Goal: Information Seeking & Learning: Learn about a topic

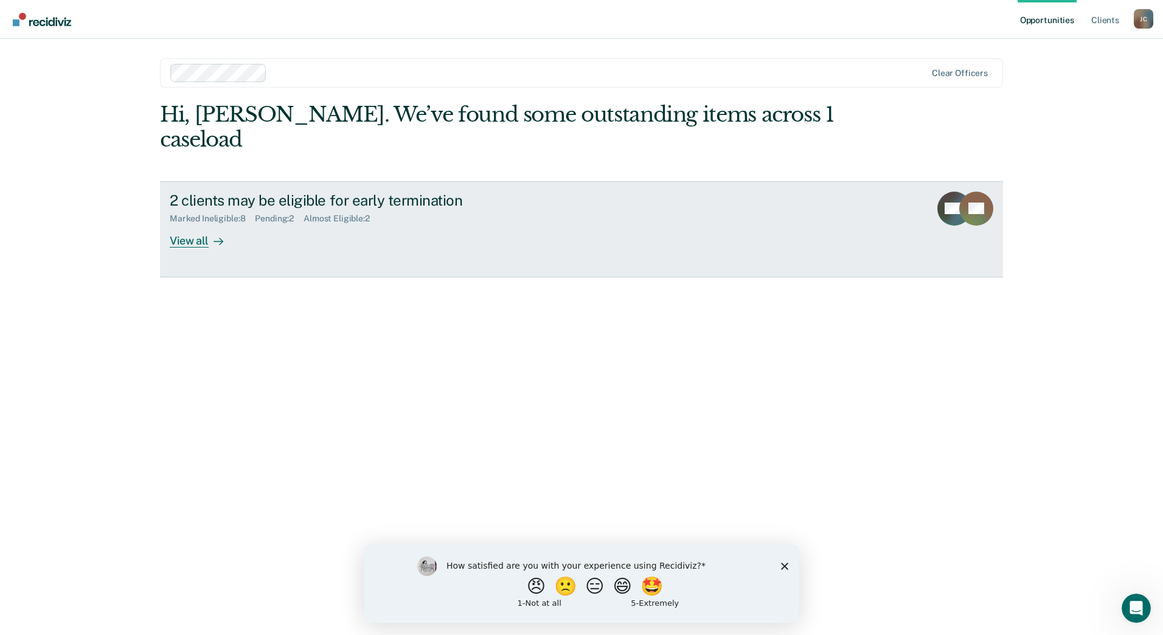
click at [211, 233] on div at bounding box center [216, 240] width 15 height 14
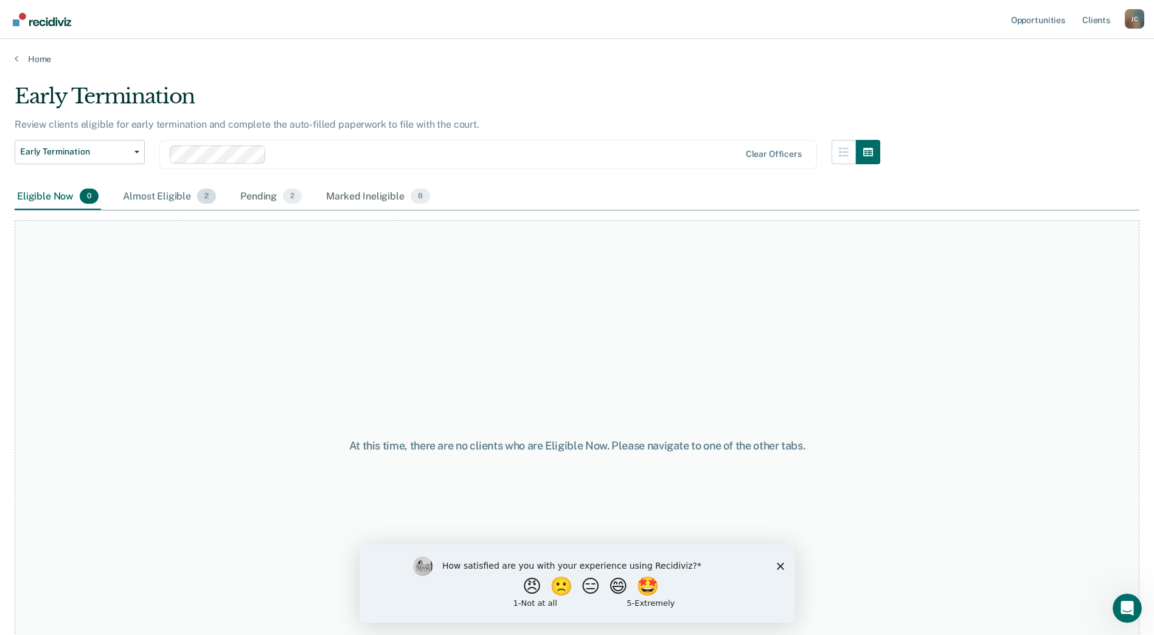
click at [187, 201] on div "Almost Eligible 2" at bounding box center [169, 197] width 98 height 27
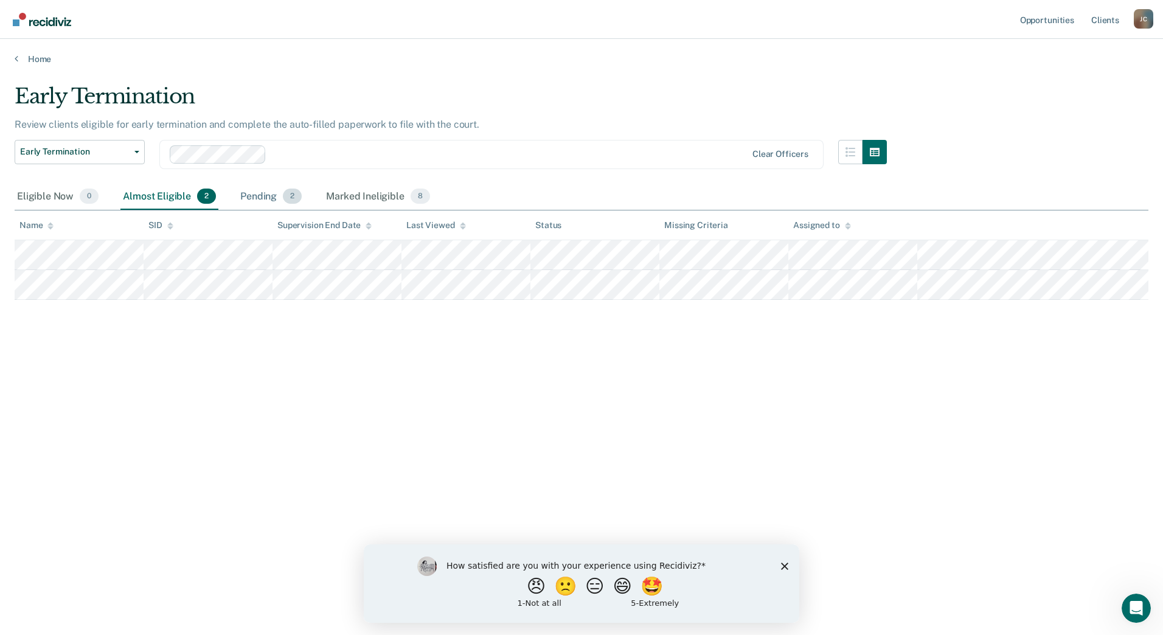
click at [266, 204] on div "Pending 2" at bounding box center [271, 197] width 66 height 27
click at [342, 206] on div "Marked Ineligible 8" at bounding box center [377, 197] width 109 height 27
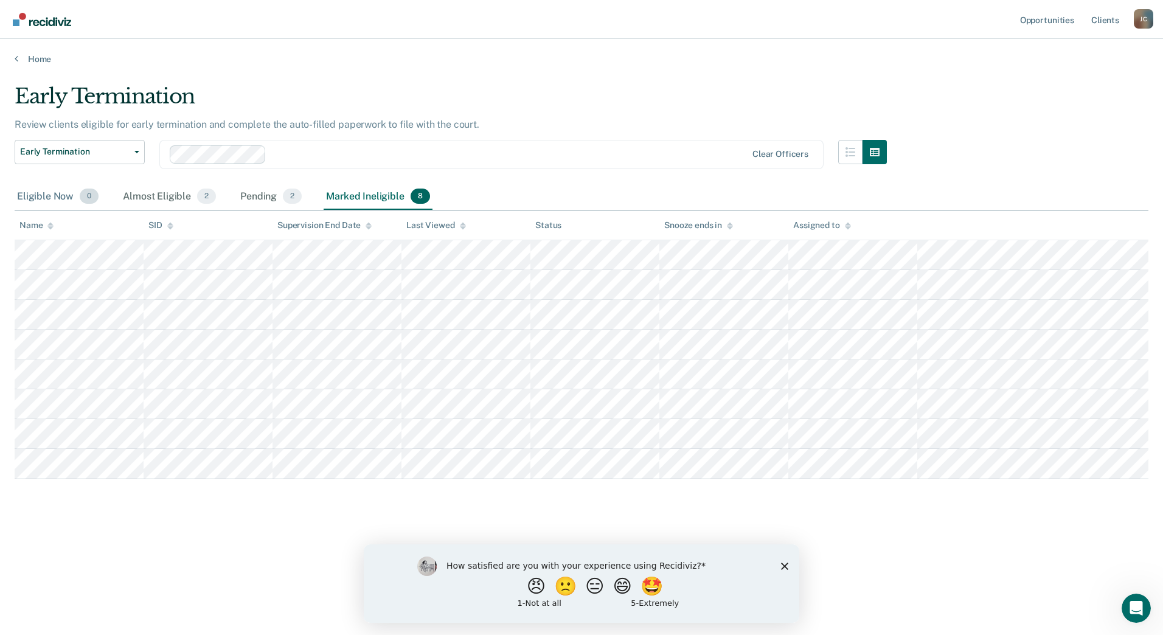
click at [44, 200] on div "Eligible Now 0" at bounding box center [58, 197] width 86 height 27
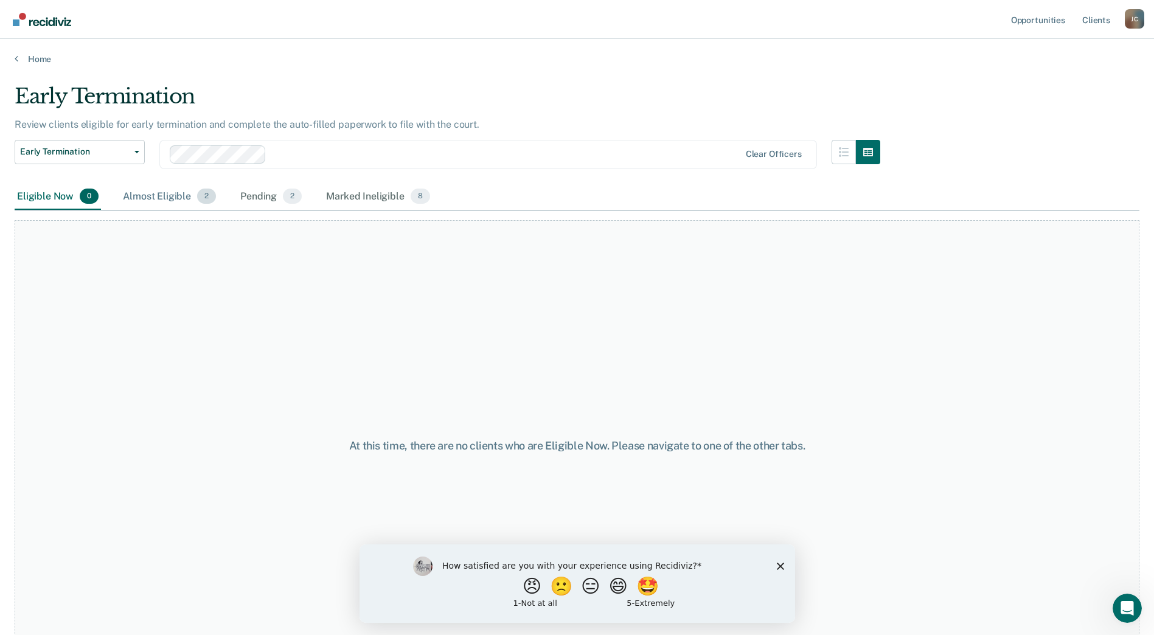
click at [190, 201] on div "Almost Eligible 2" at bounding box center [169, 197] width 98 height 27
